Goal: Transaction & Acquisition: Purchase product/service

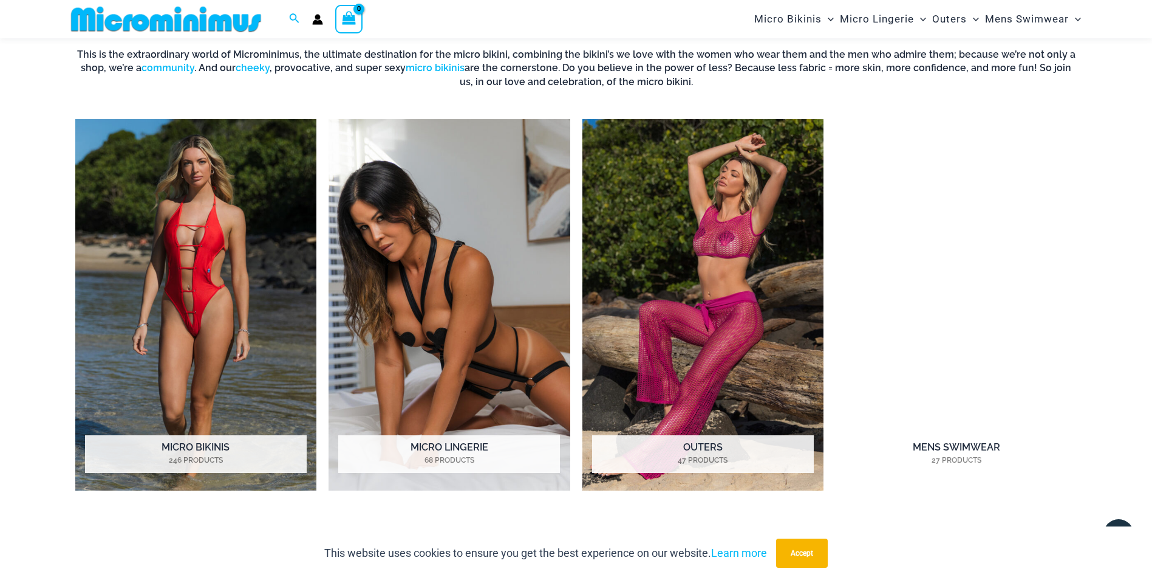
scroll to position [1008, 0]
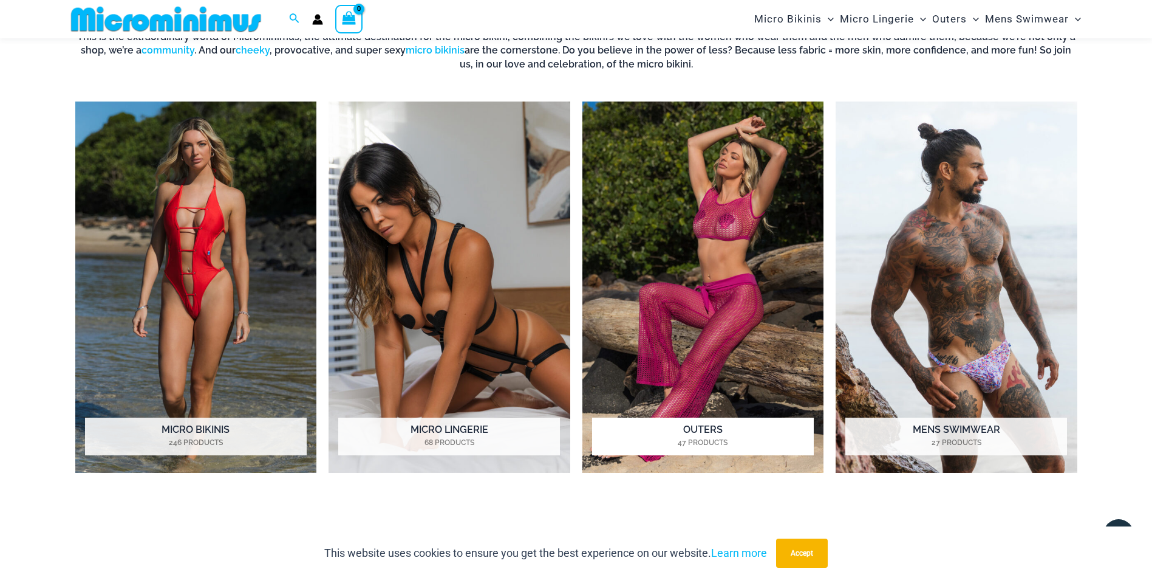
click at [703, 274] on img "Visit product category Outers" at bounding box center [704, 286] width 242 height 371
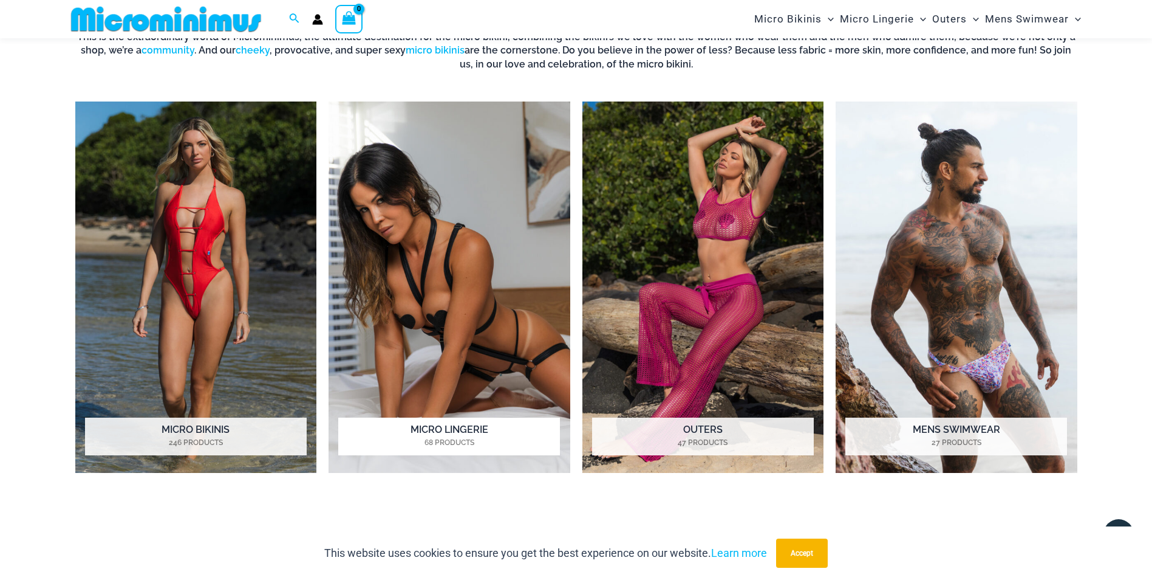
click at [516, 346] on img "Visit product category Micro Lingerie" at bounding box center [450, 286] width 242 height 371
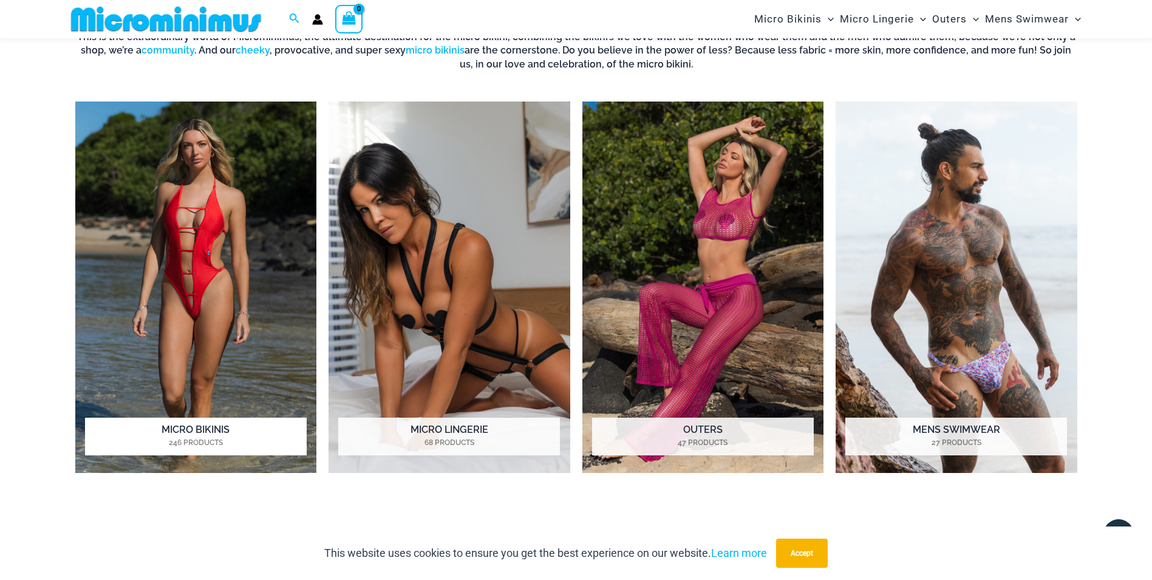
click at [288, 309] on img "Visit product category Micro Bikinis" at bounding box center [196, 286] width 242 height 371
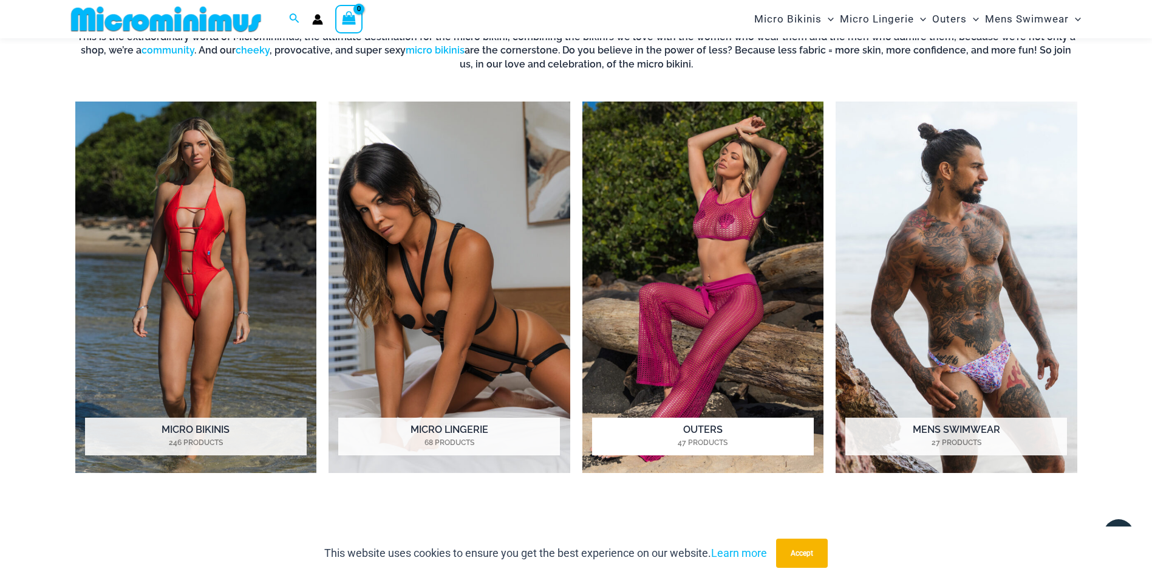
click at [628, 219] on img "Visit product category Outers" at bounding box center [704, 286] width 242 height 371
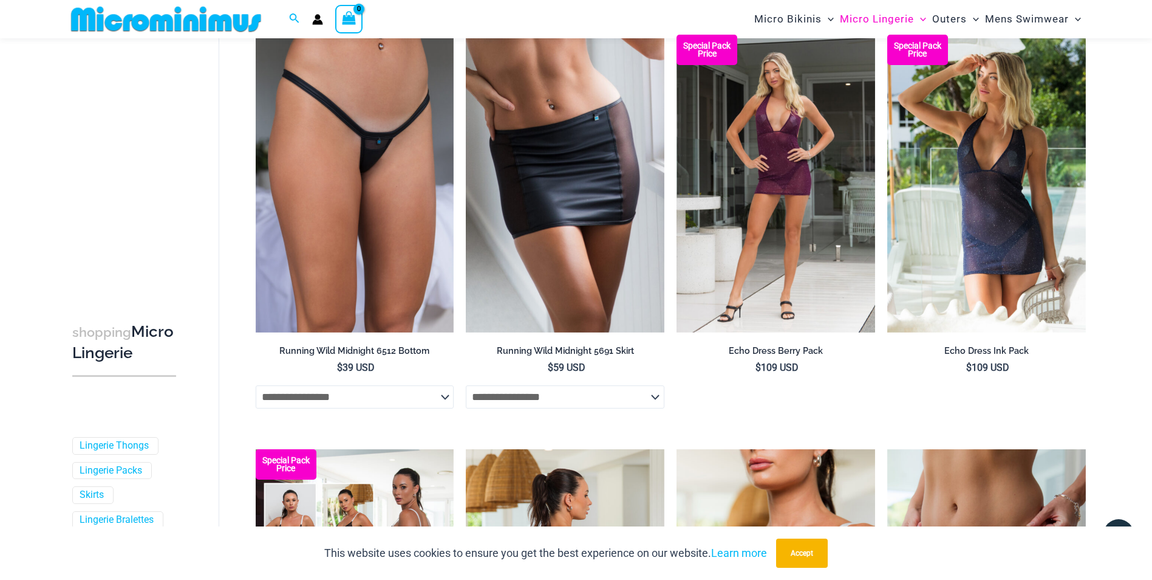
scroll to position [947, 0]
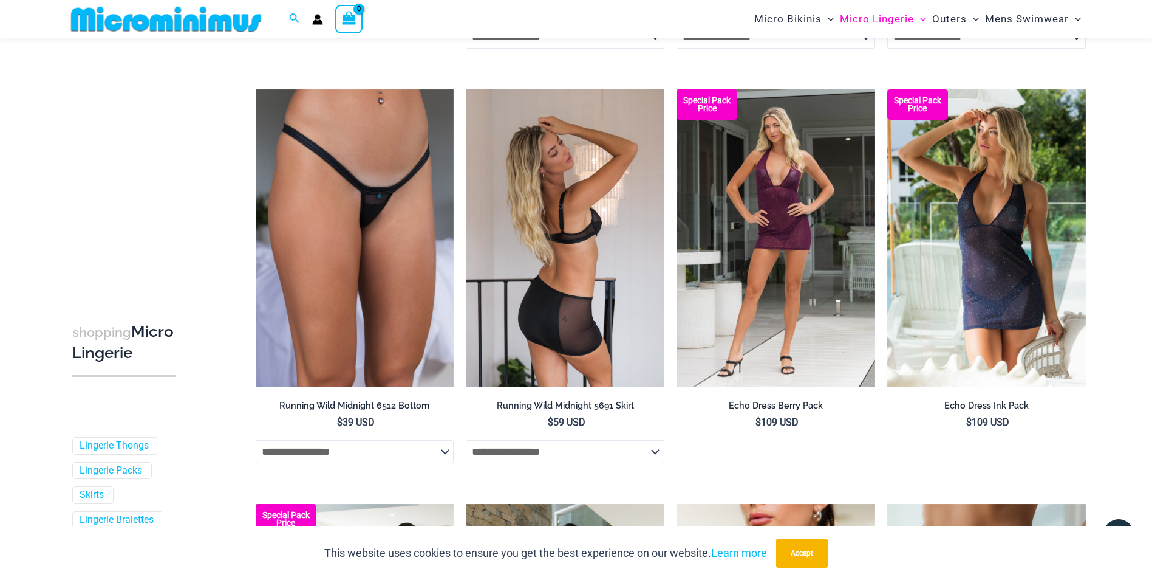
click at [593, 314] on img at bounding box center [565, 238] width 199 height 298
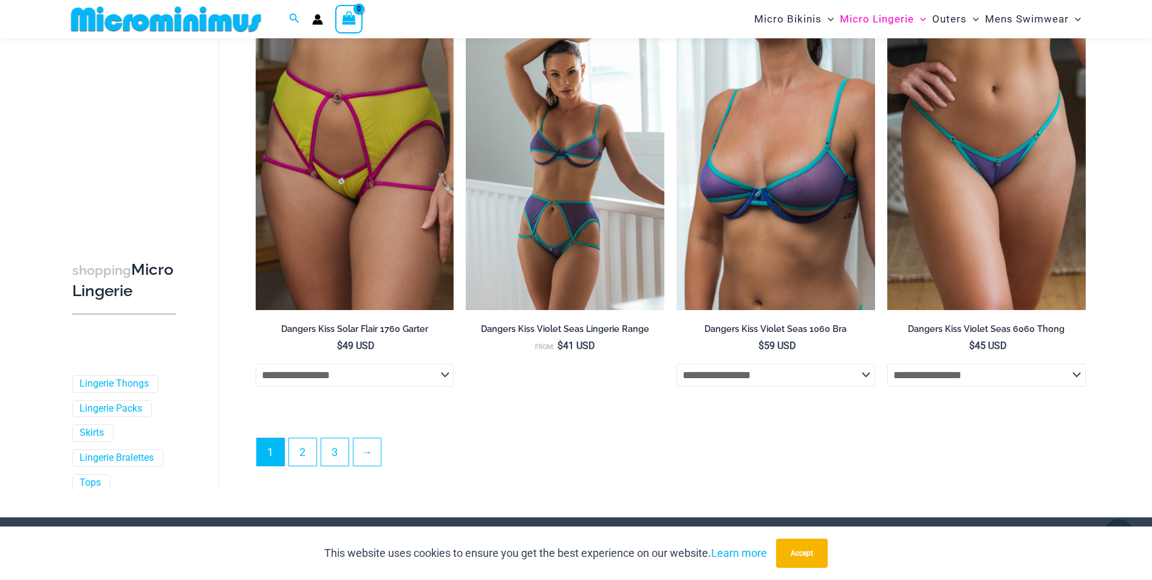
scroll to position [3073, 0]
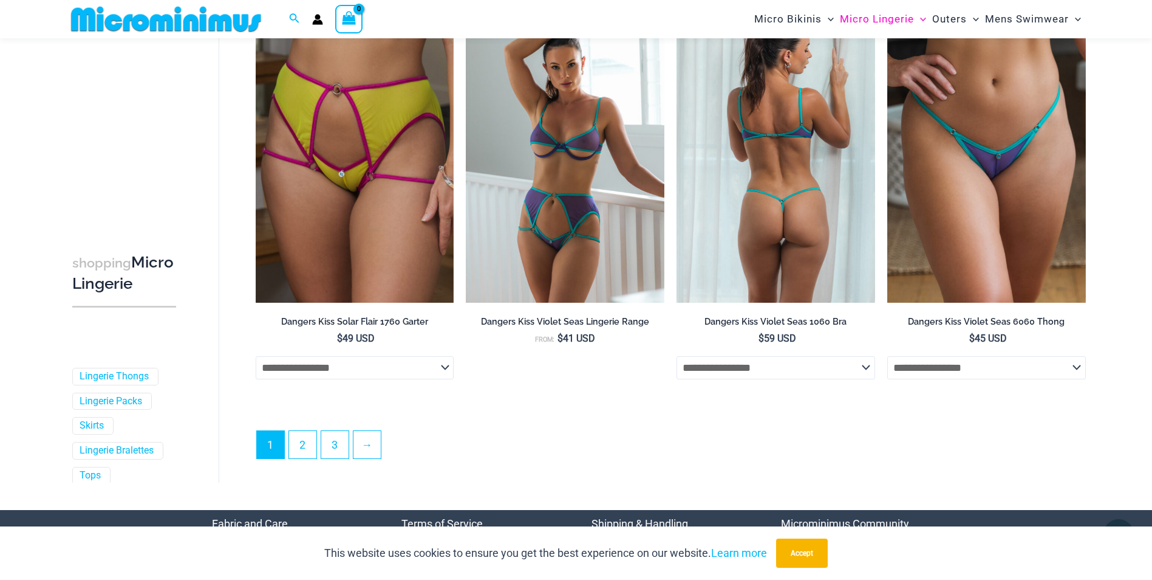
drag, startPoint x: 852, startPoint y: 392, endPoint x: 864, endPoint y: 393, distance: 11.6
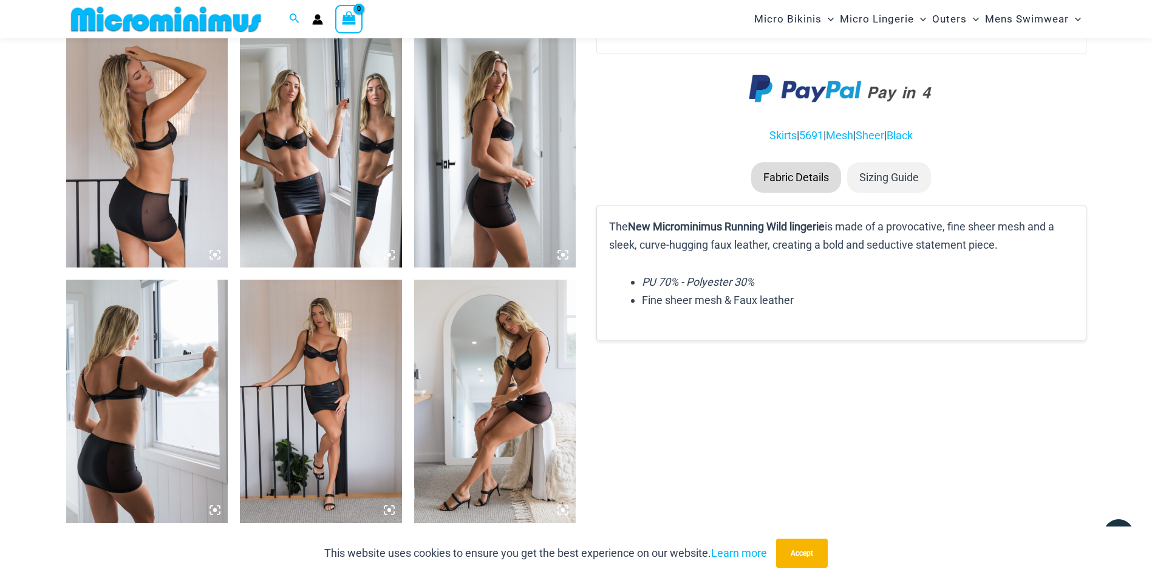
scroll to position [888, 0]
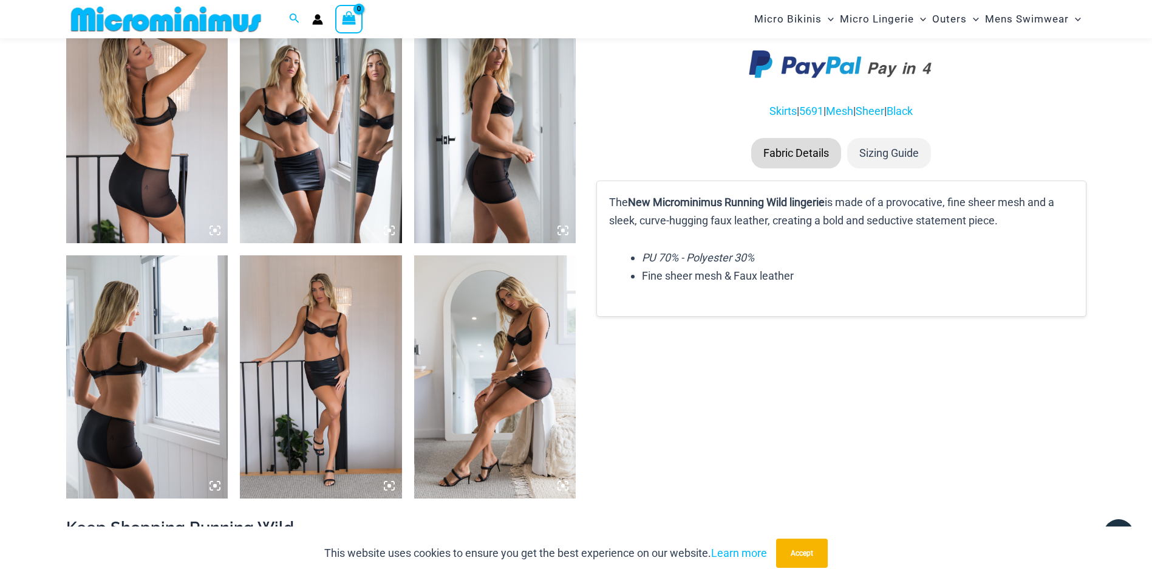
click at [166, 182] on img at bounding box center [147, 121] width 162 height 243
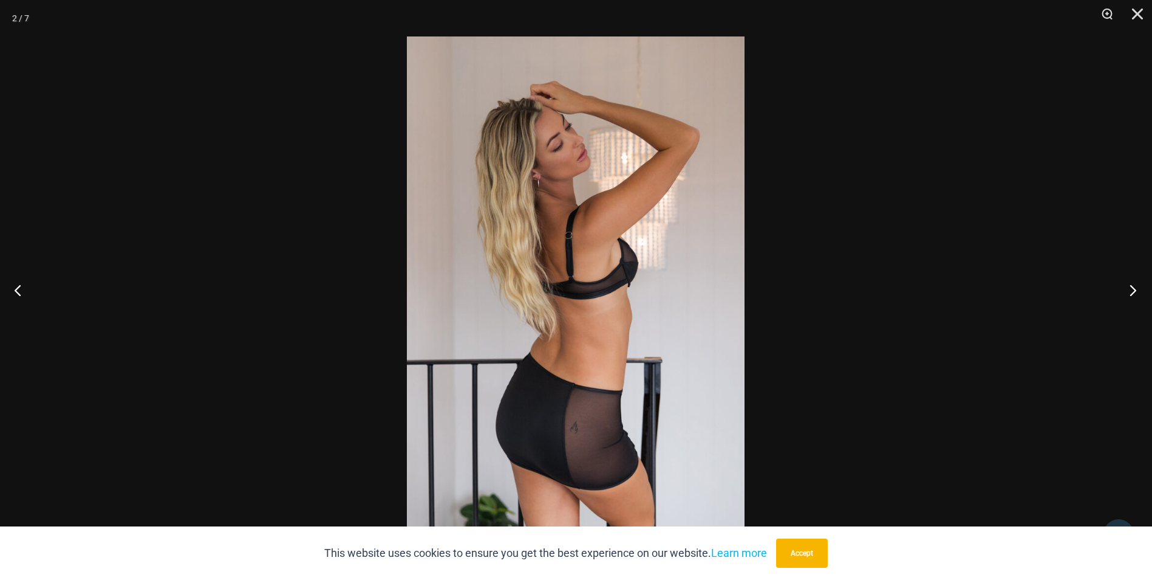
click at [1132, 292] on button "Next" at bounding box center [1130, 289] width 46 height 61
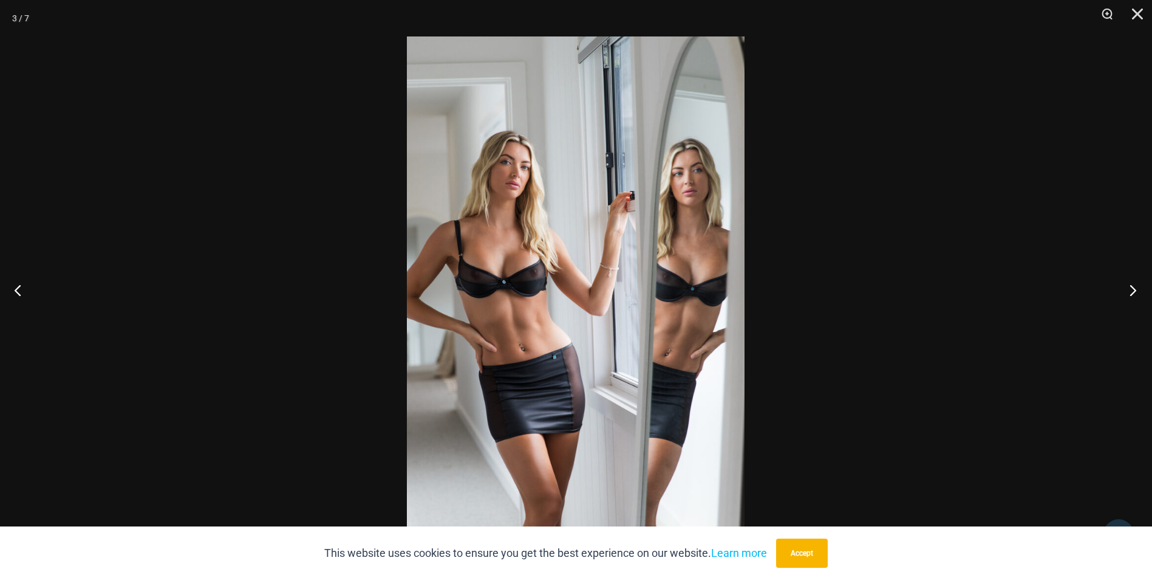
click at [1132, 292] on button "Next" at bounding box center [1130, 289] width 46 height 61
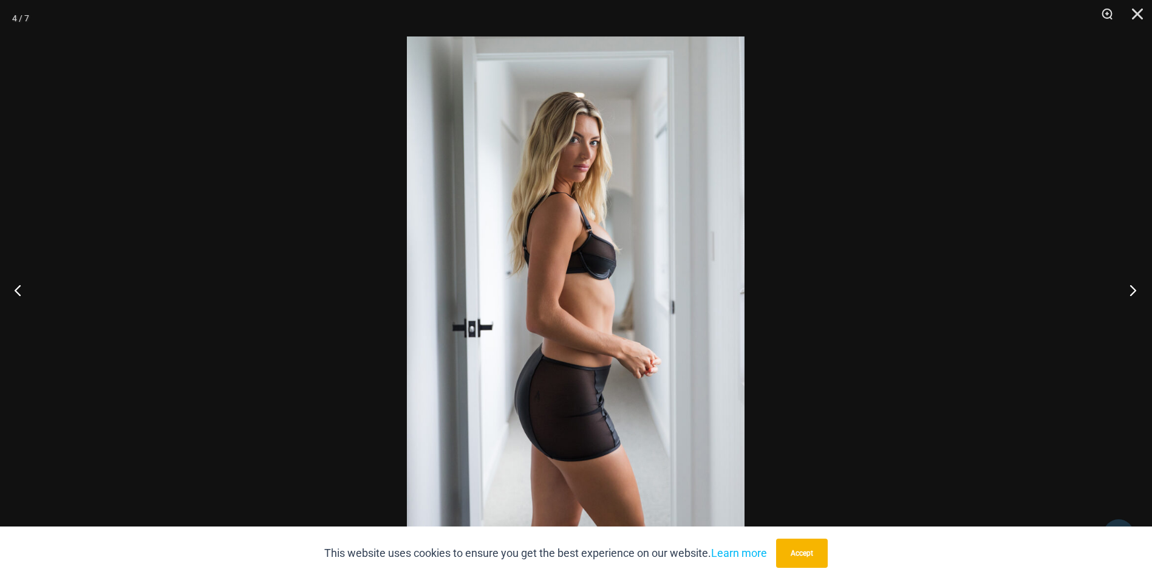
click at [1132, 292] on button "Next" at bounding box center [1130, 289] width 46 height 61
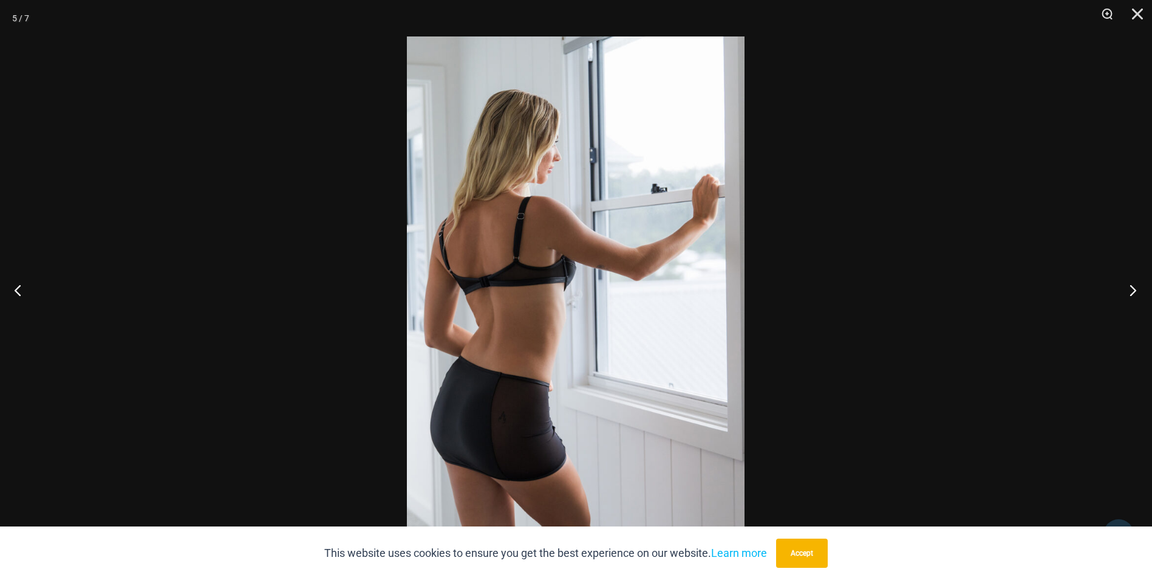
click at [1132, 292] on button "Next" at bounding box center [1130, 289] width 46 height 61
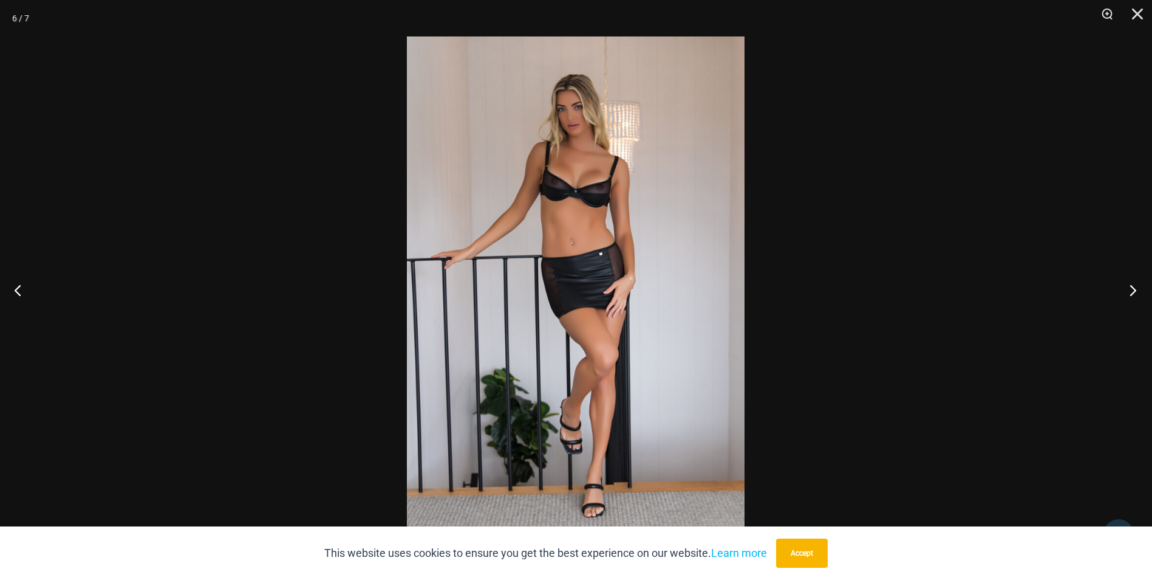
click at [1132, 292] on button "Next" at bounding box center [1130, 289] width 46 height 61
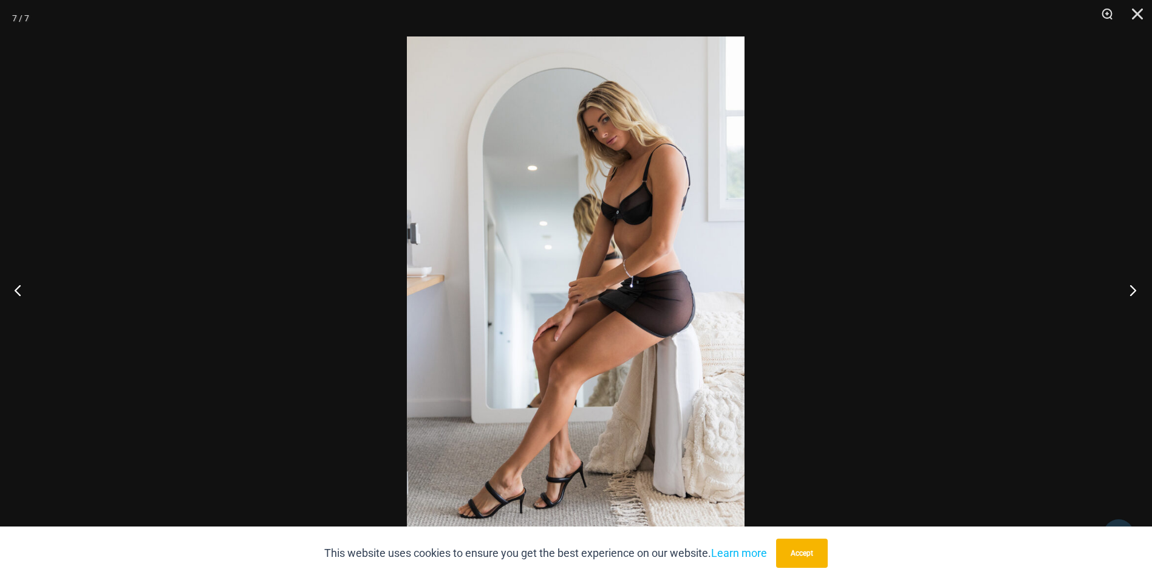
click at [1132, 292] on button "Next" at bounding box center [1130, 289] width 46 height 61
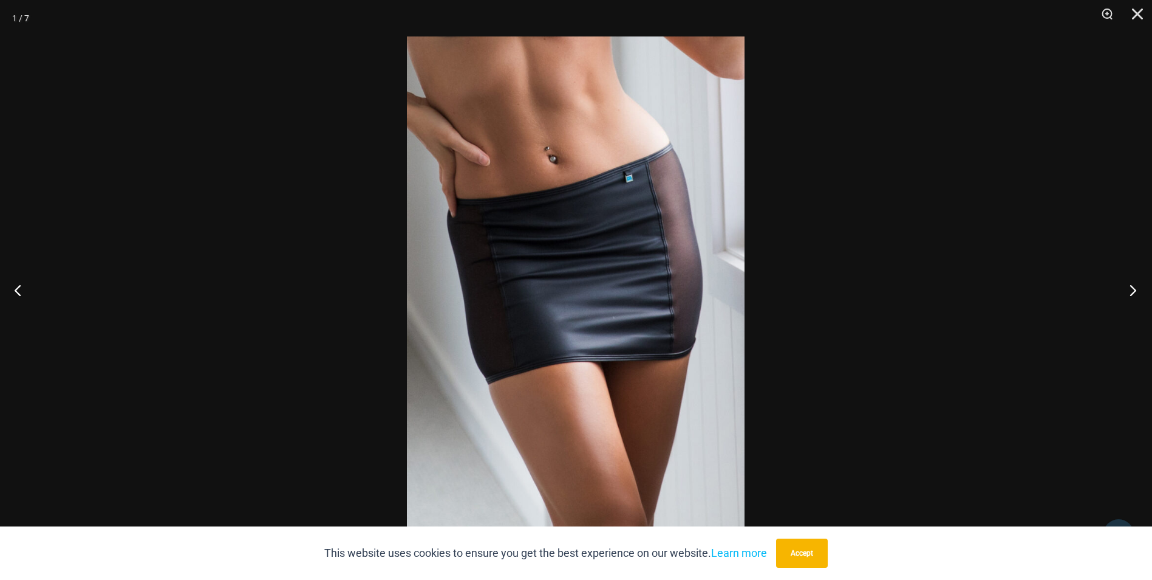
click at [1132, 292] on button "Next" at bounding box center [1130, 289] width 46 height 61
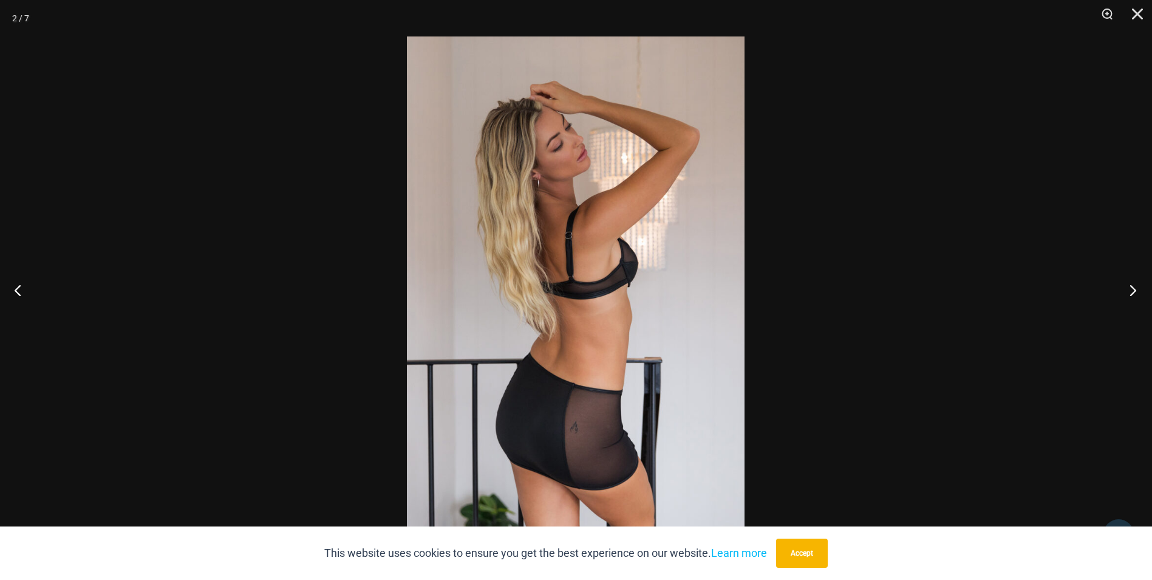
click at [1132, 292] on button "Next" at bounding box center [1130, 289] width 46 height 61
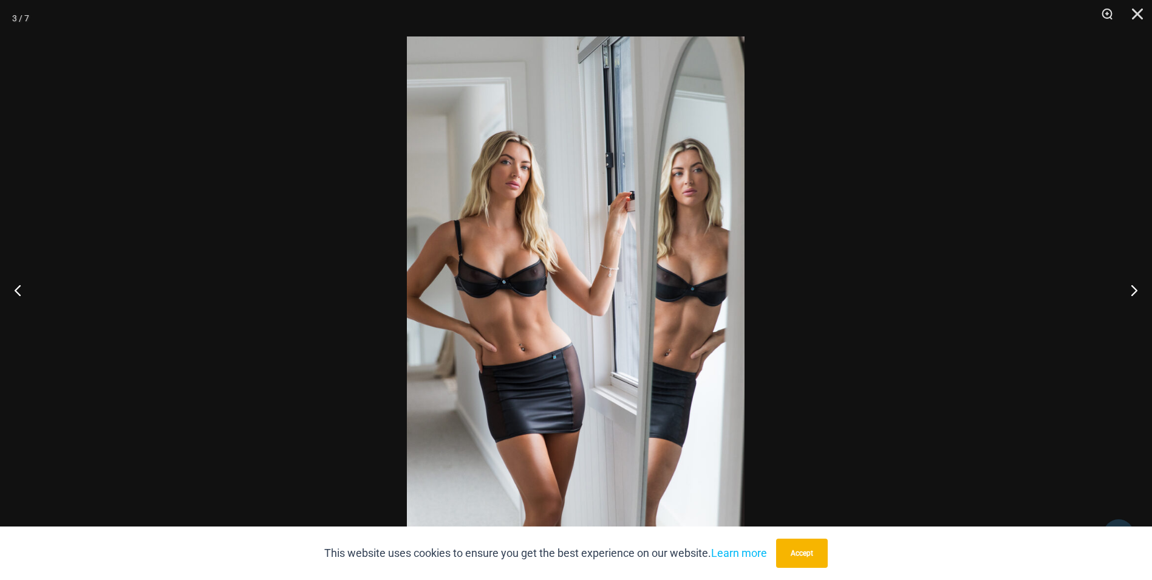
click at [1001, 273] on div at bounding box center [576, 290] width 1152 height 580
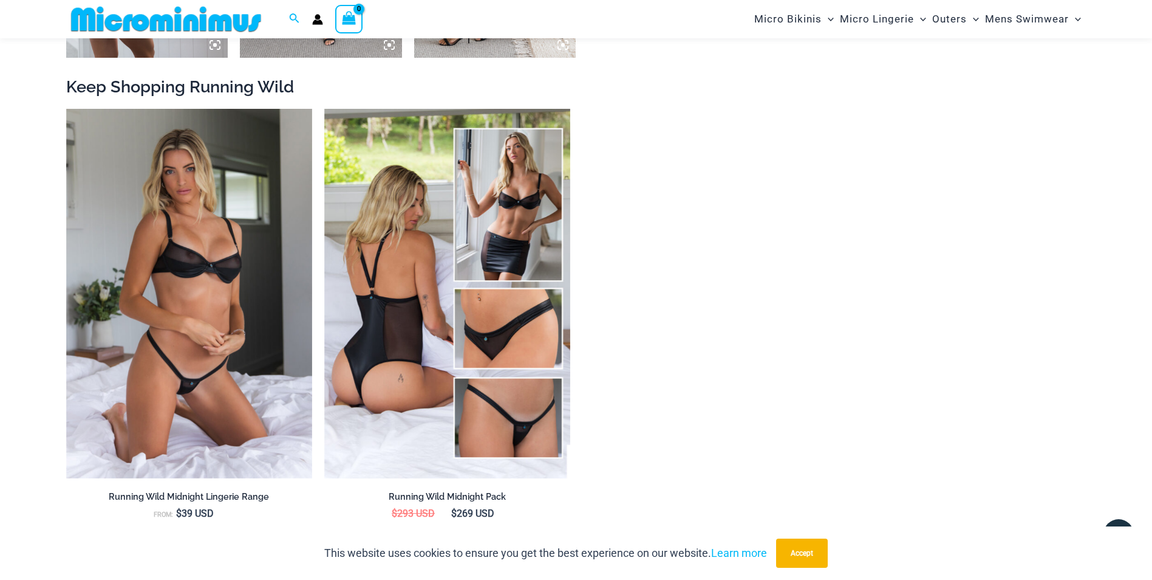
scroll to position [1344, 0]
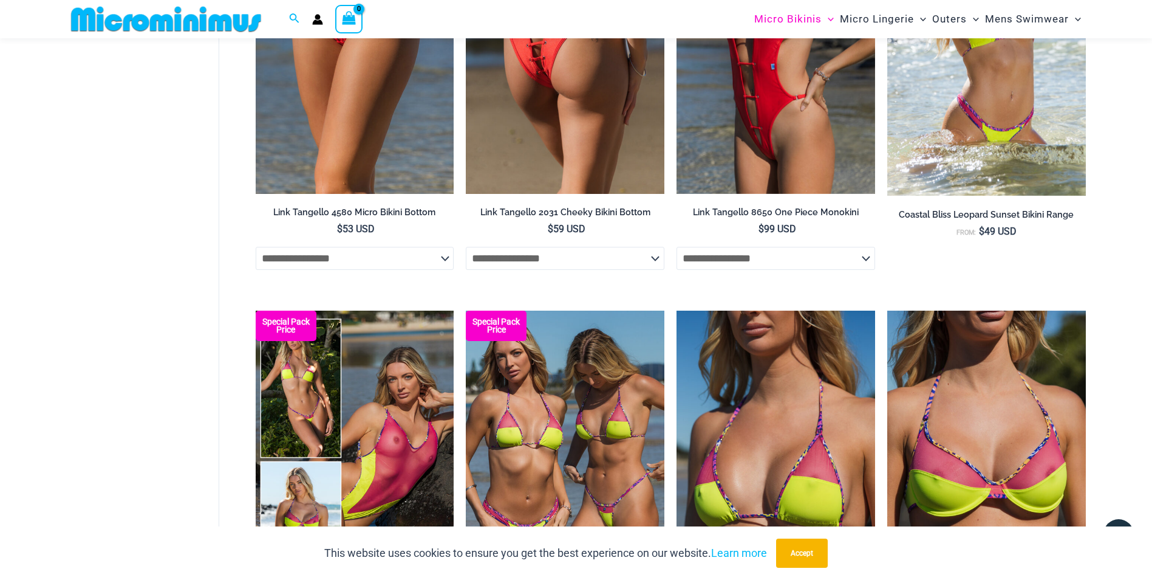
scroll to position [1724, 0]
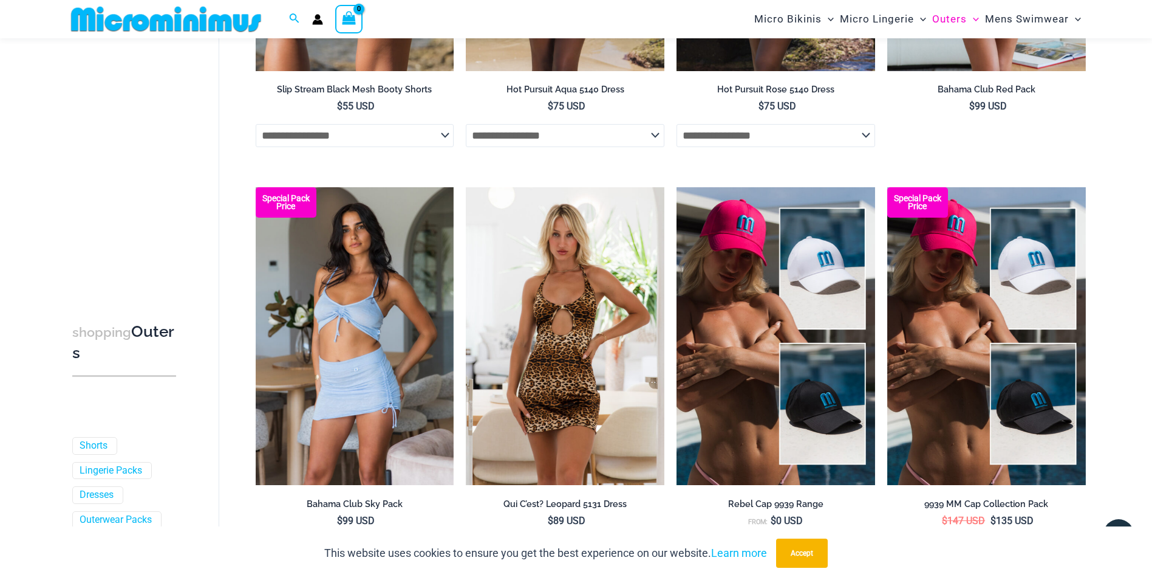
scroll to position [2922, 0]
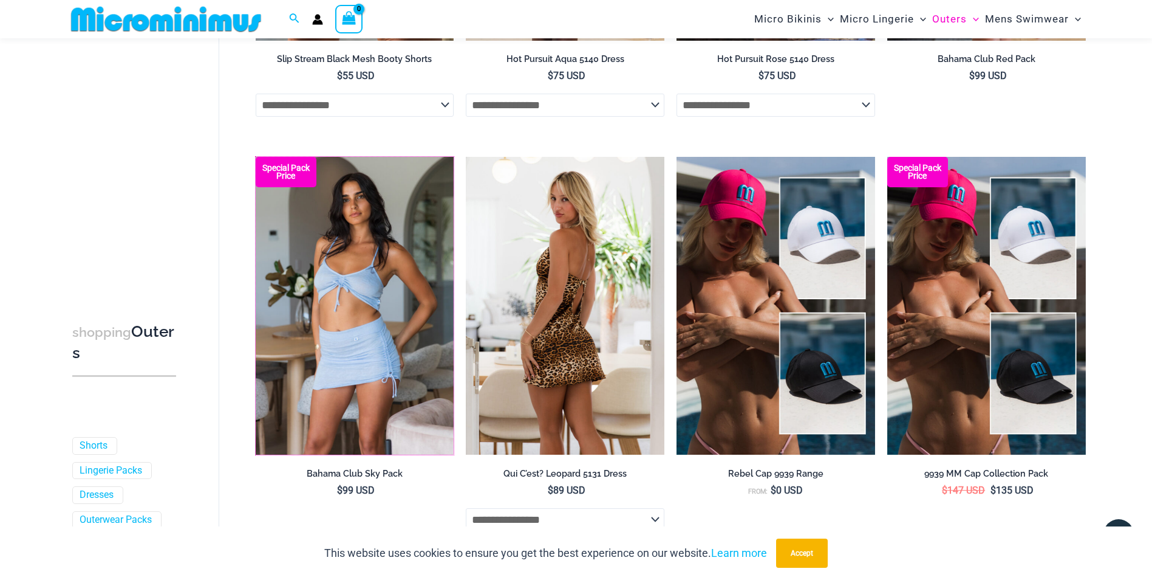
drag, startPoint x: 460, startPoint y: 286, endPoint x: 466, endPoint y: 284, distance: 6.3
